Goal: Transaction & Acquisition: Purchase product/service

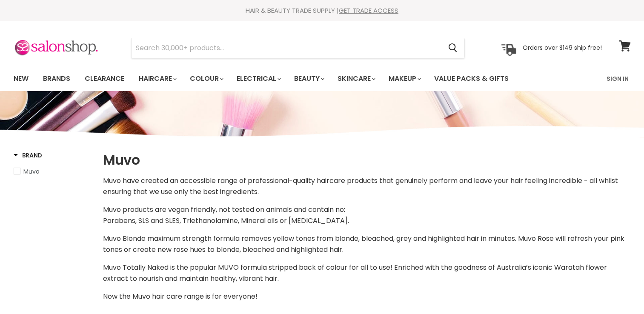
select select "manual"
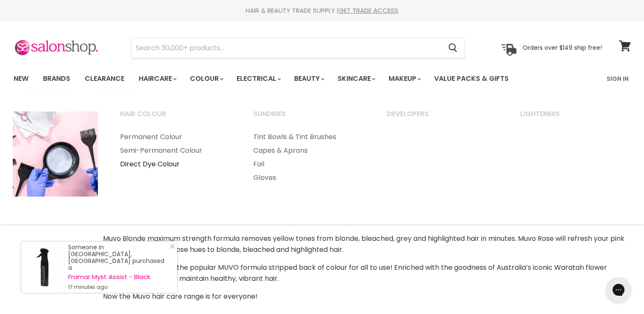
click at [164, 164] on link "Direct Dye Colour" at bounding box center [175, 165] width 132 height 14
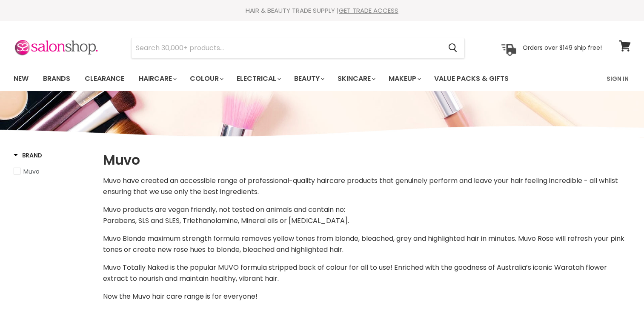
select select "manual"
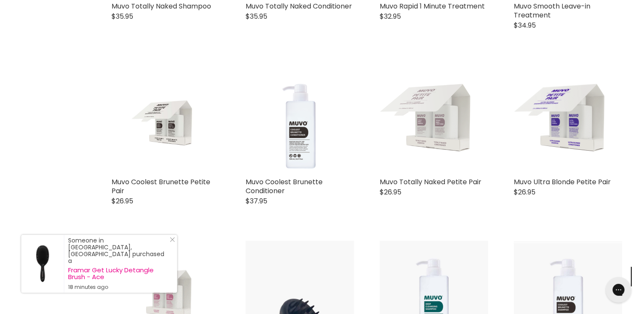
scroll to position [639, 0]
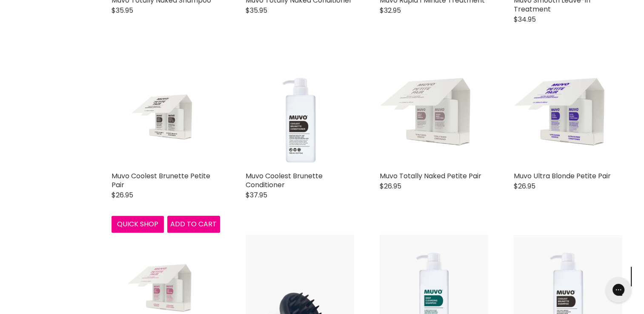
click at [177, 123] on img "Main content" at bounding box center [165, 113] width 72 height 109
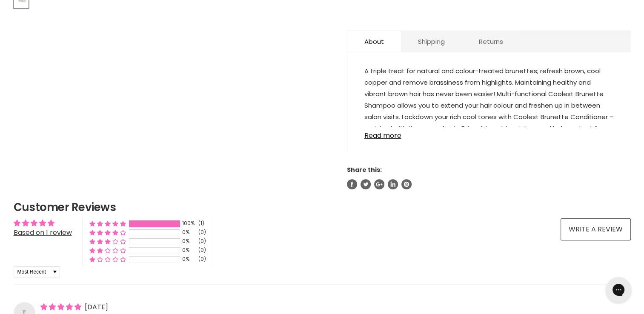
scroll to position [450, 0]
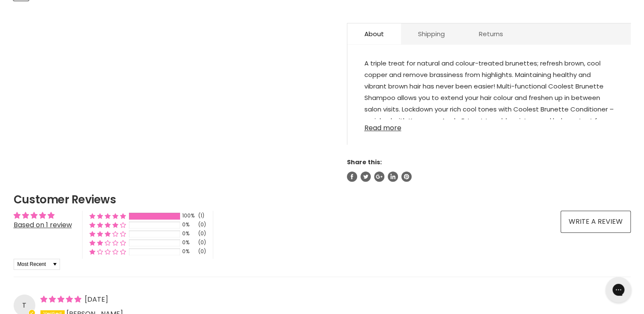
click at [400, 127] on link "Read more" at bounding box center [488, 125] width 249 height 13
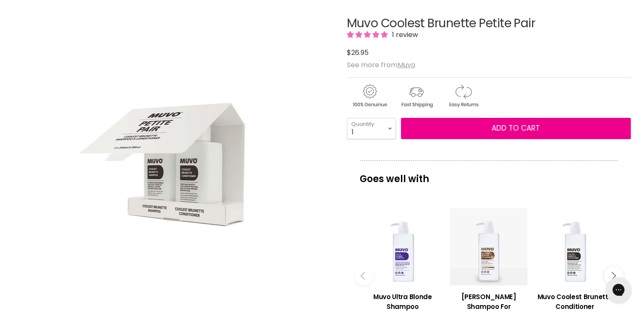
scroll to position [95, 0]
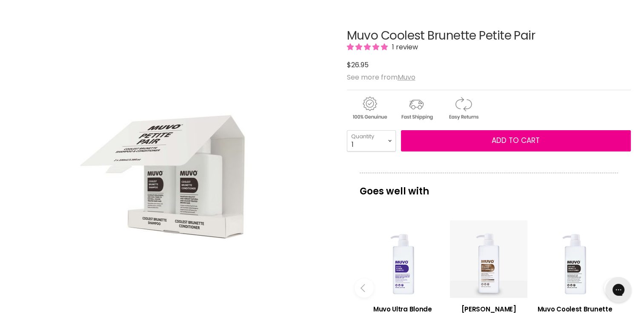
click at [406, 48] on span "1 review" at bounding box center [404, 47] width 29 height 10
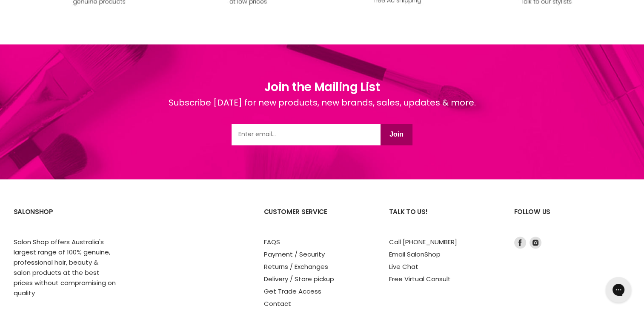
scroll to position [1453, 0]
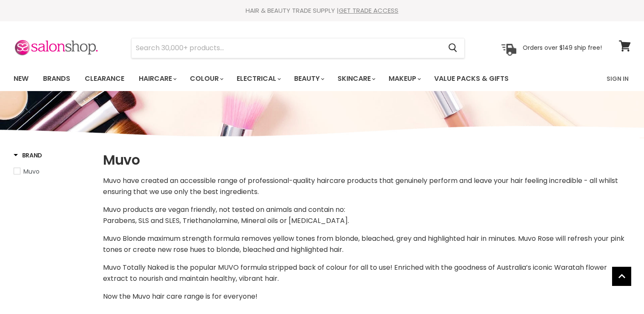
select select "manual"
